Goal: Find specific page/section

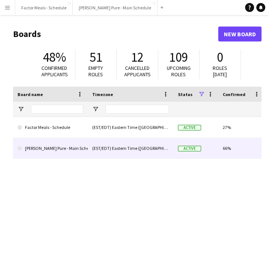
click at [48, 151] on link "[PERSON_NAME] Pure - Main Schedule" at bounding box center [51, 148] width 66 height 21
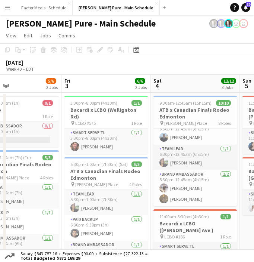
scroll to position [35, 0]
